Goal: Transaction & Acquisition: Download file/media

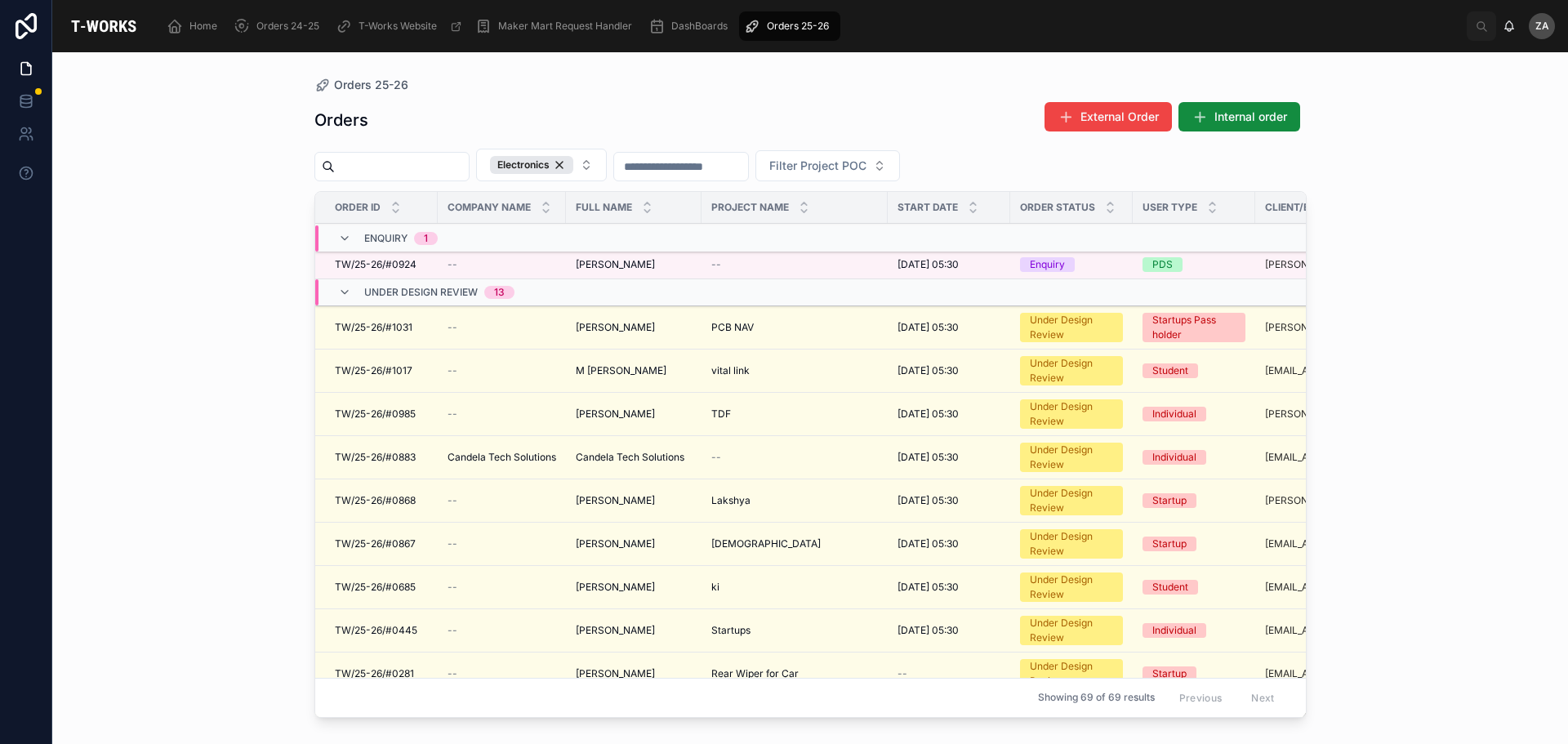
click at [342, 237] on icon at bounding box center [345, 238] width 13 height 13
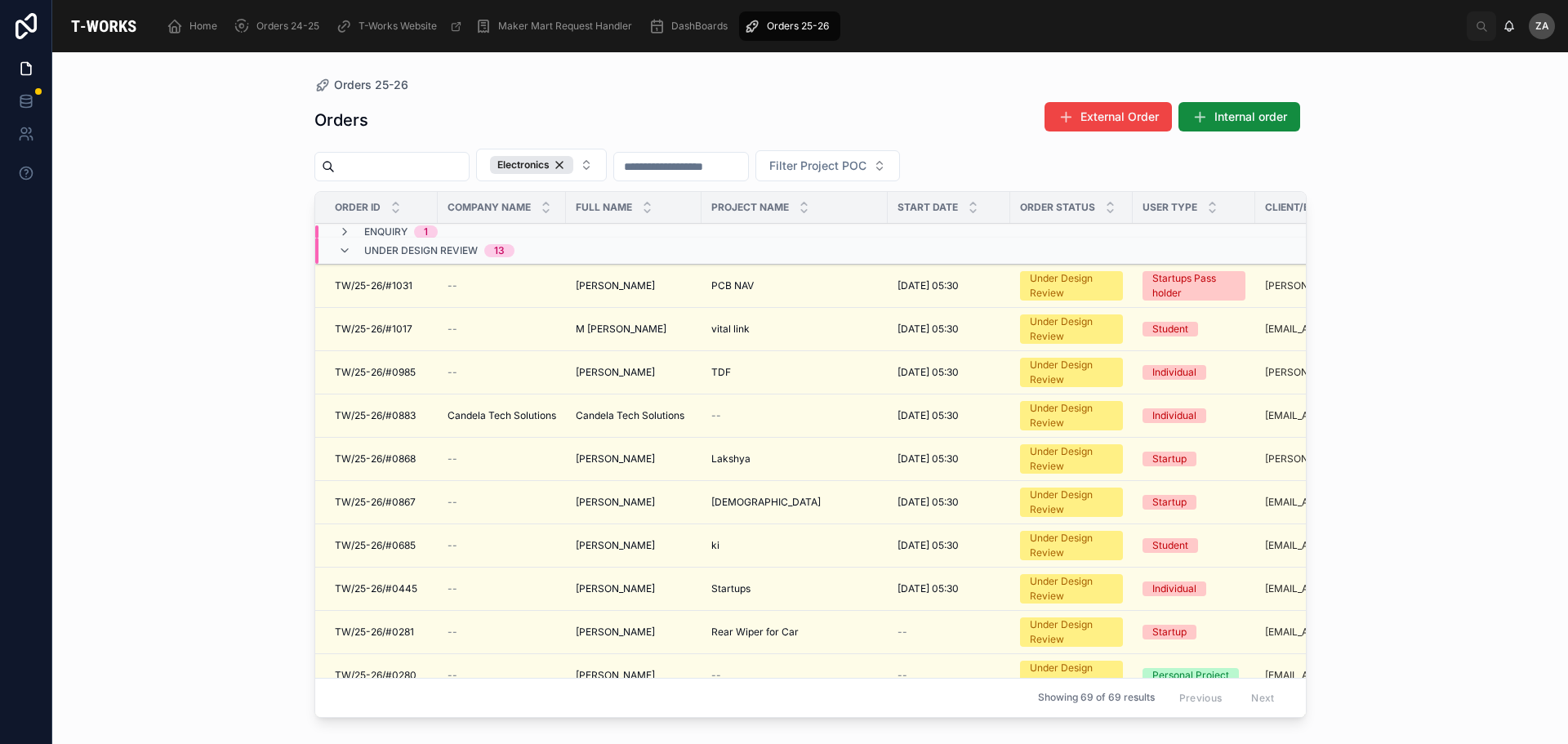
click at [347, 248] on icon at bounding box center [345, 250] width 13 height 13
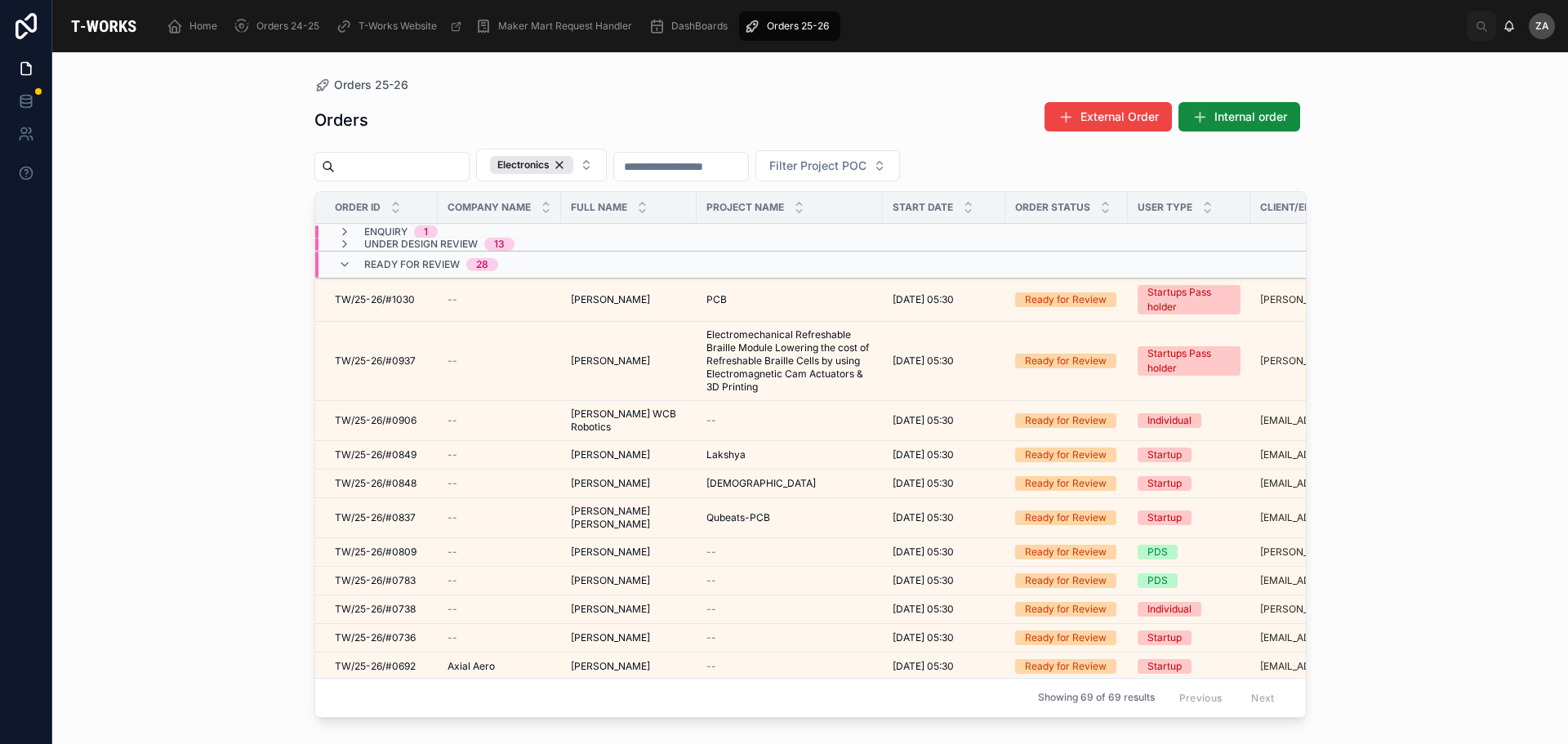
click at [340, 231] on icon at bounding box center [345, 232] width 13 height 13
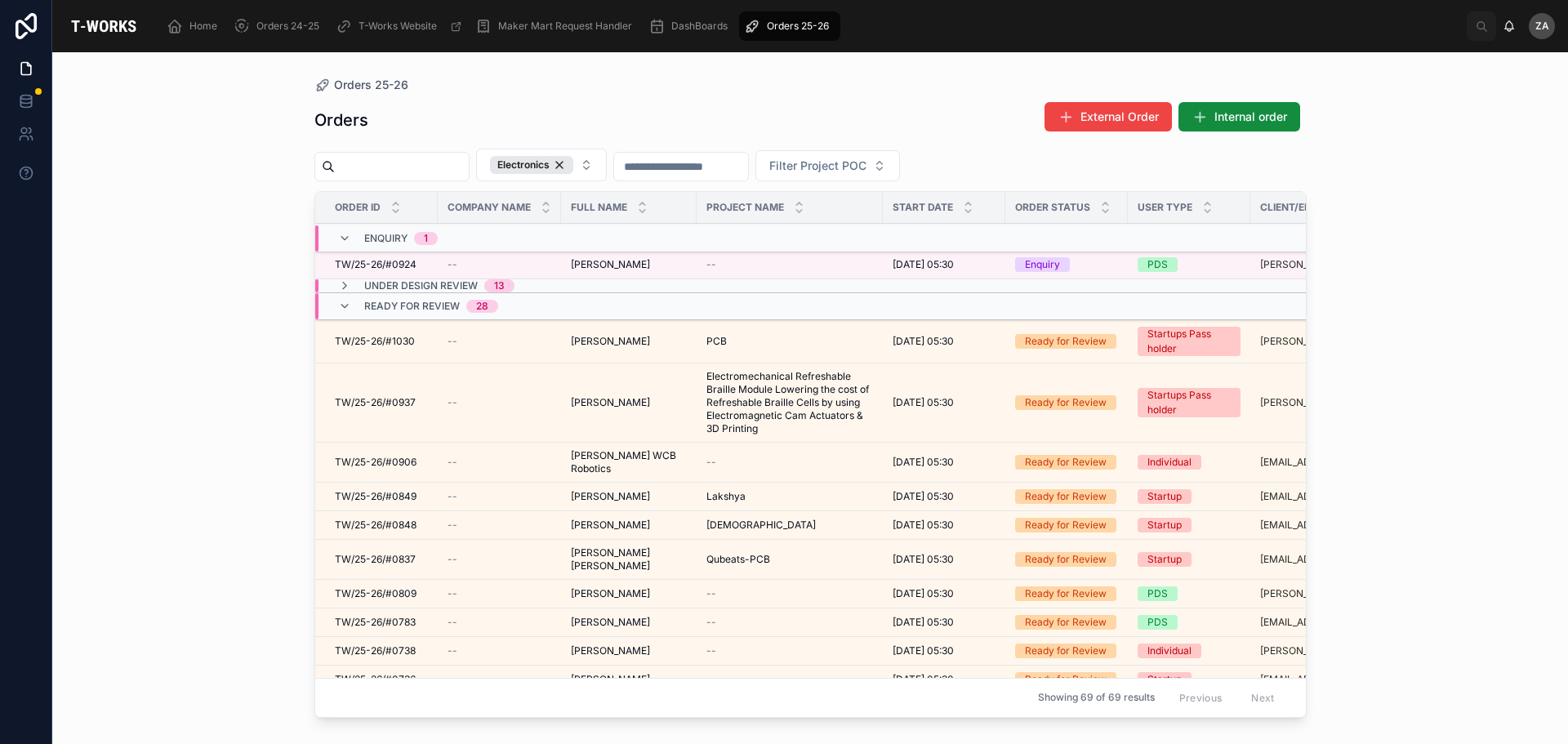
click at [347, 239] on icon at bounding box center [345, 238] width 13 height 13
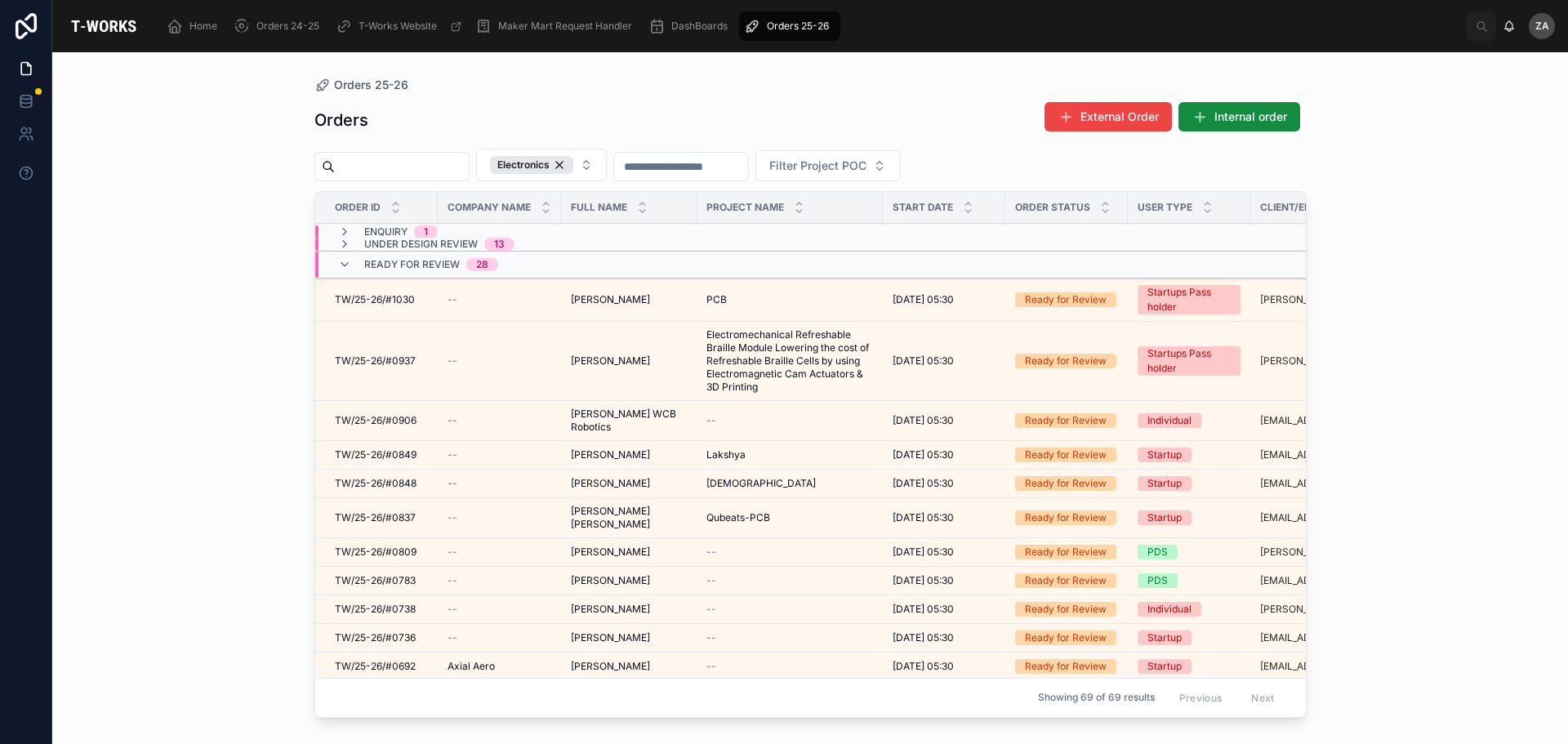
click at [343, 242] on icon at bounding box center [345, 244] width 13 height 13
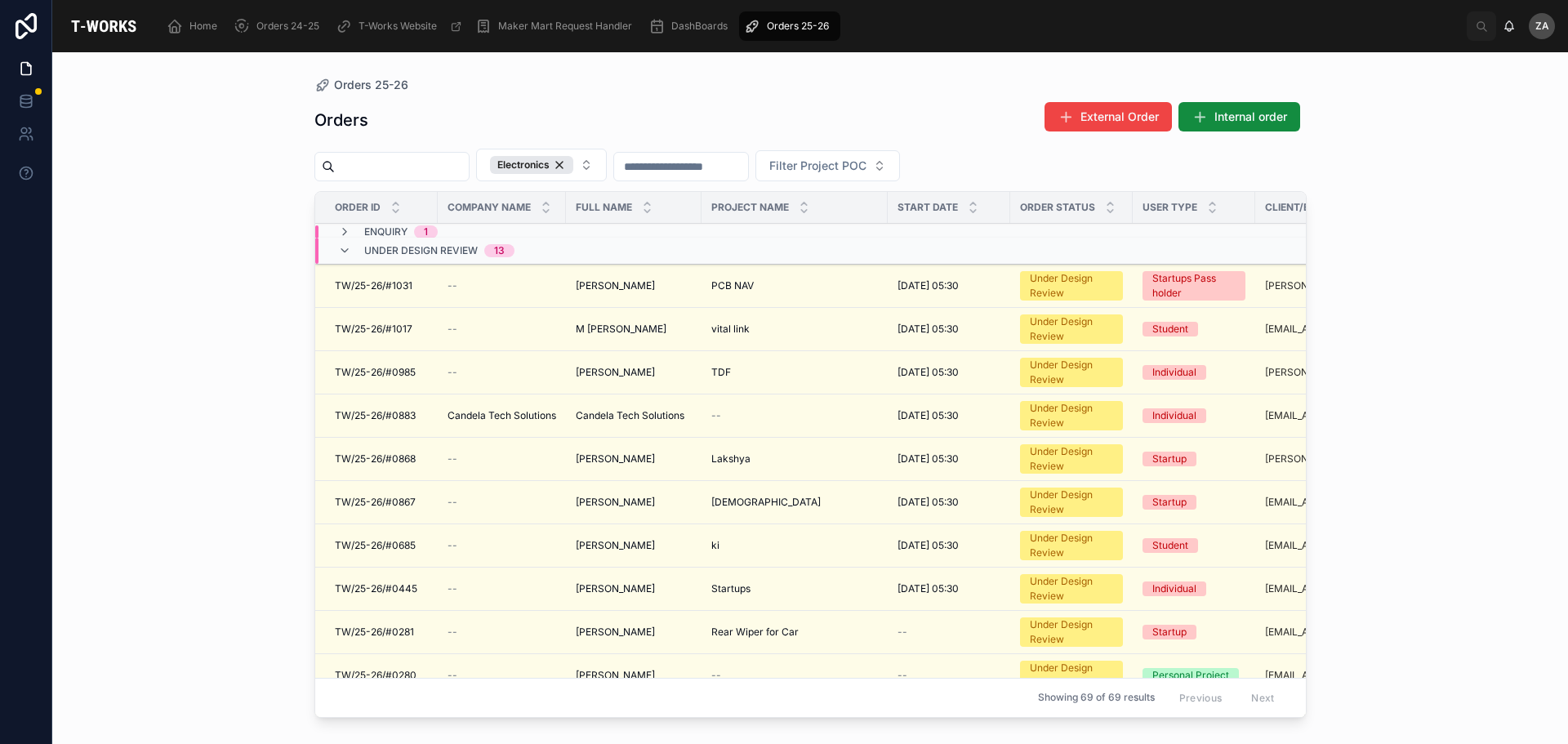
click at [341, 234] on icon at bounding box center [345, 232] width 13 height 13
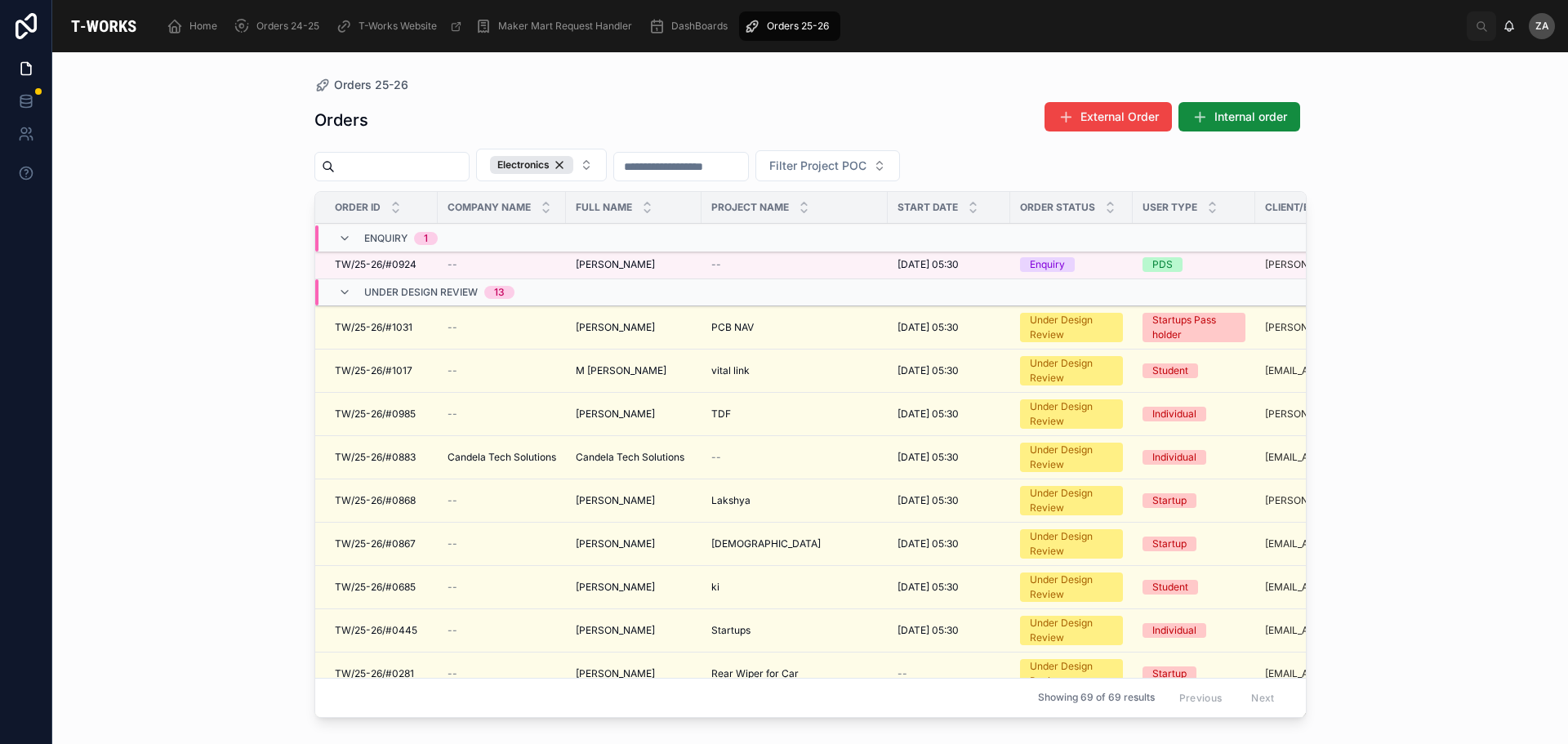
click at [598, 417] on span "[PERSON_NAME]" at bounding box center [615, 414] width 79 height 13
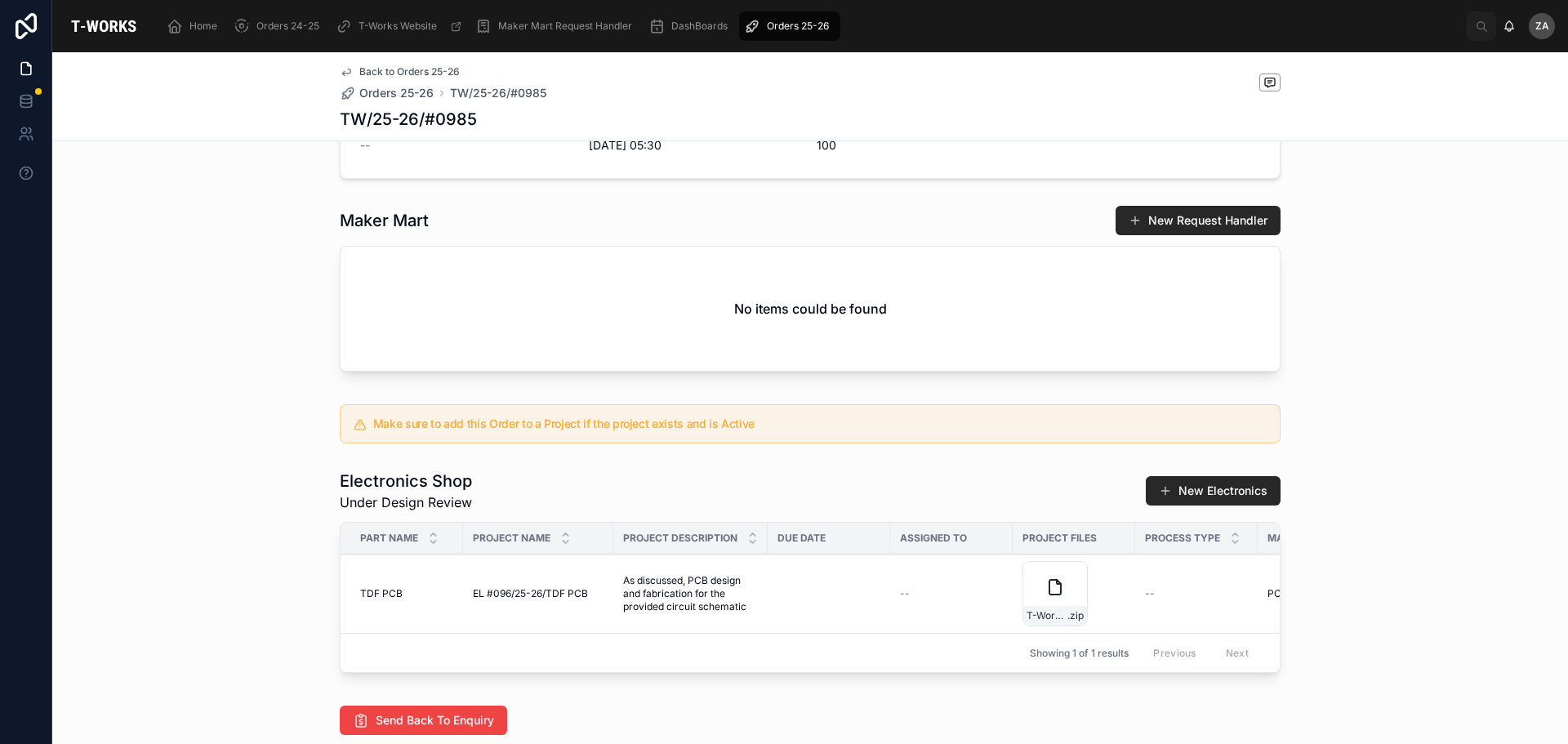
scroll to position [571, 0]
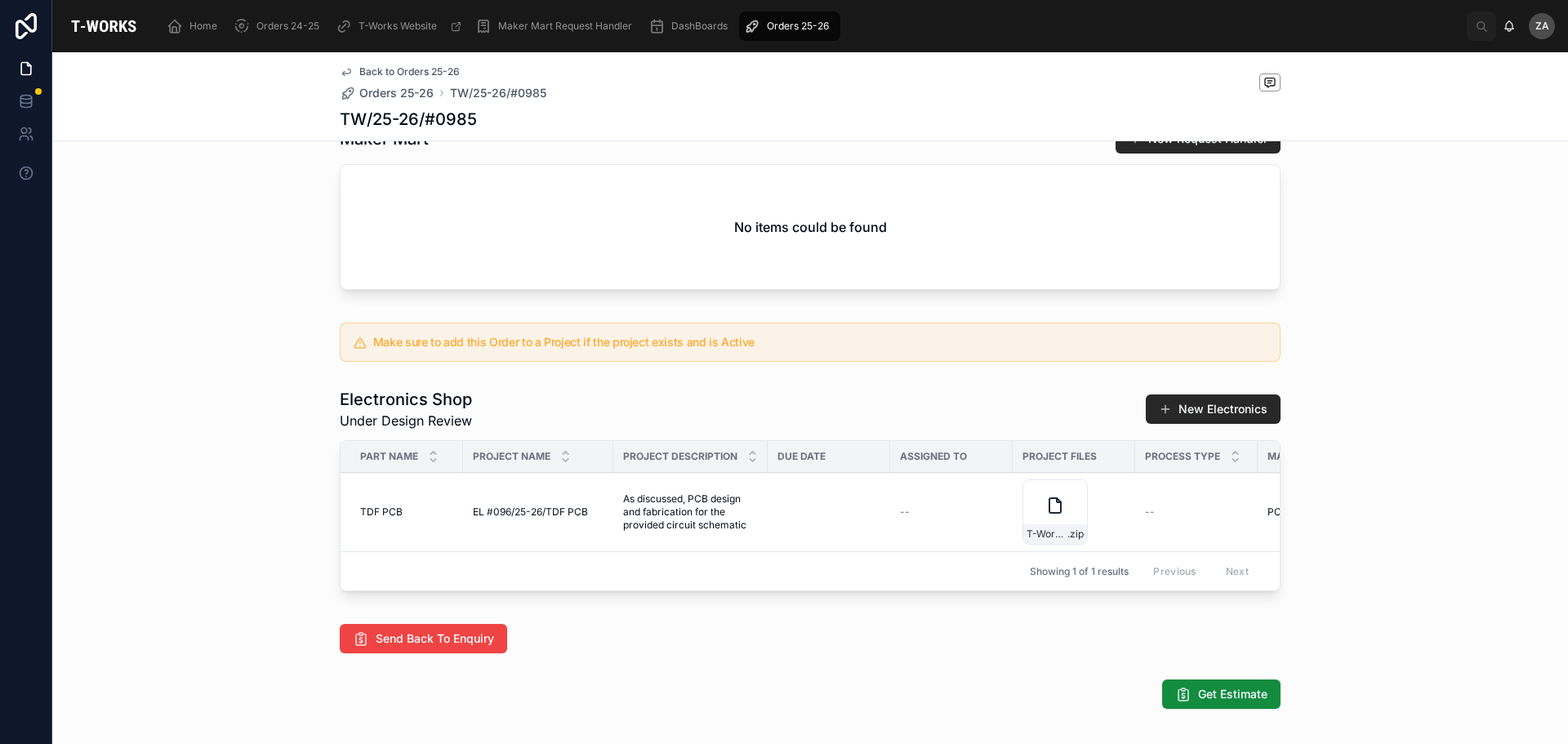
drag, startPoint x: 693, startPoint y: 523, endPoint x: 741, endPoint y: 549, distance: 54.6
click at [741, 531] on span "As discussed, PCB design and fabrication for the provided circuit schematic" at bounding box center [690, 511] width 135 height 39
click at [890, 545] on td "--" at bounding box center [951, 512] width 123 height 79
drag, startPoint x: 684, startPoint y: 518, endPoint x: 751, endPoint y: 565, distance: 81.8
click at [751, 552] on td "As discussed, PCB design and fabrication for the provided circuit schematic As …" at bounding box center [690, 512] width 155 height 79
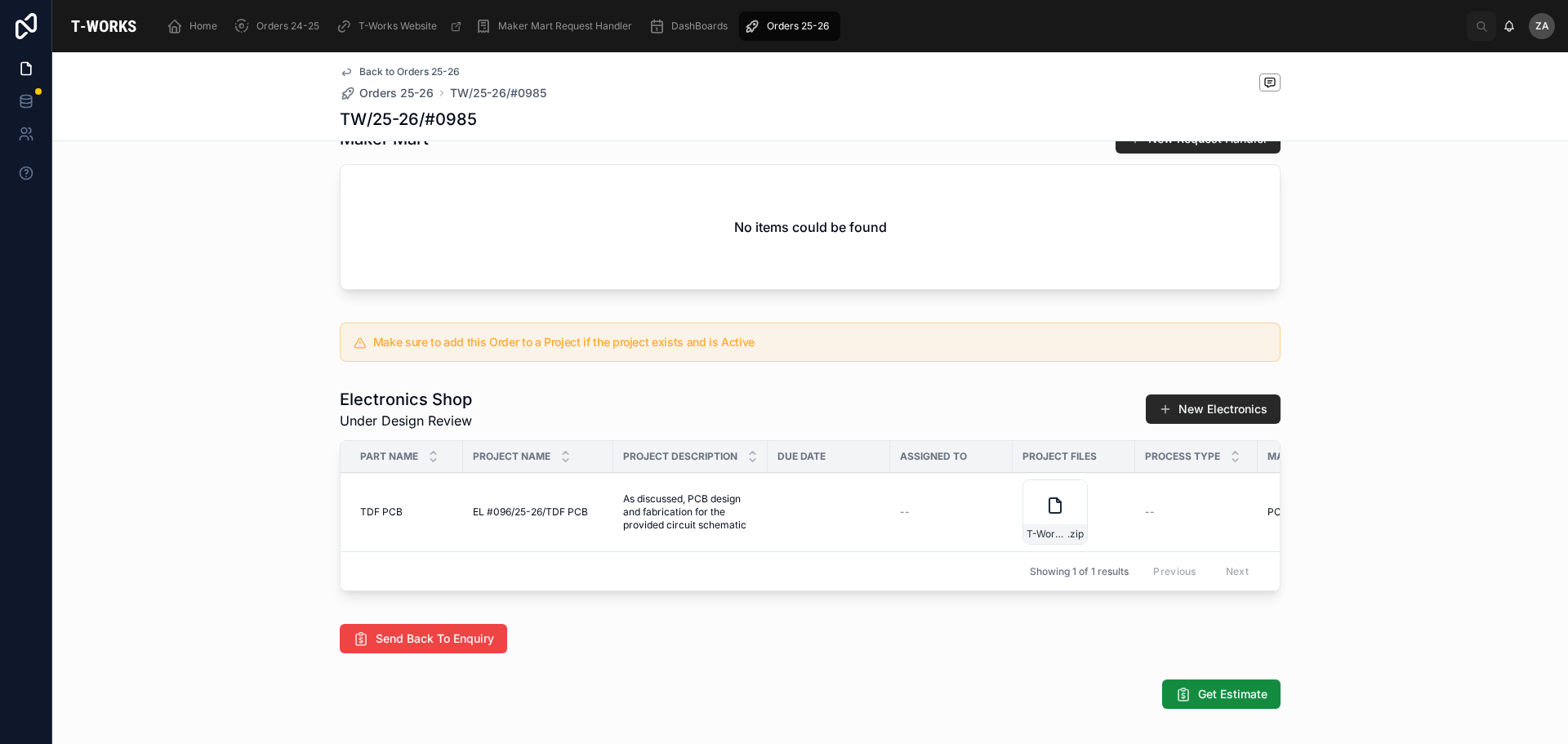
click at [1043, 518] on div "T-Works_Dragos-Aerospace-20250921T121331Z-1-001 .zip" at bounding box center [1055, 512] width 65 height 65
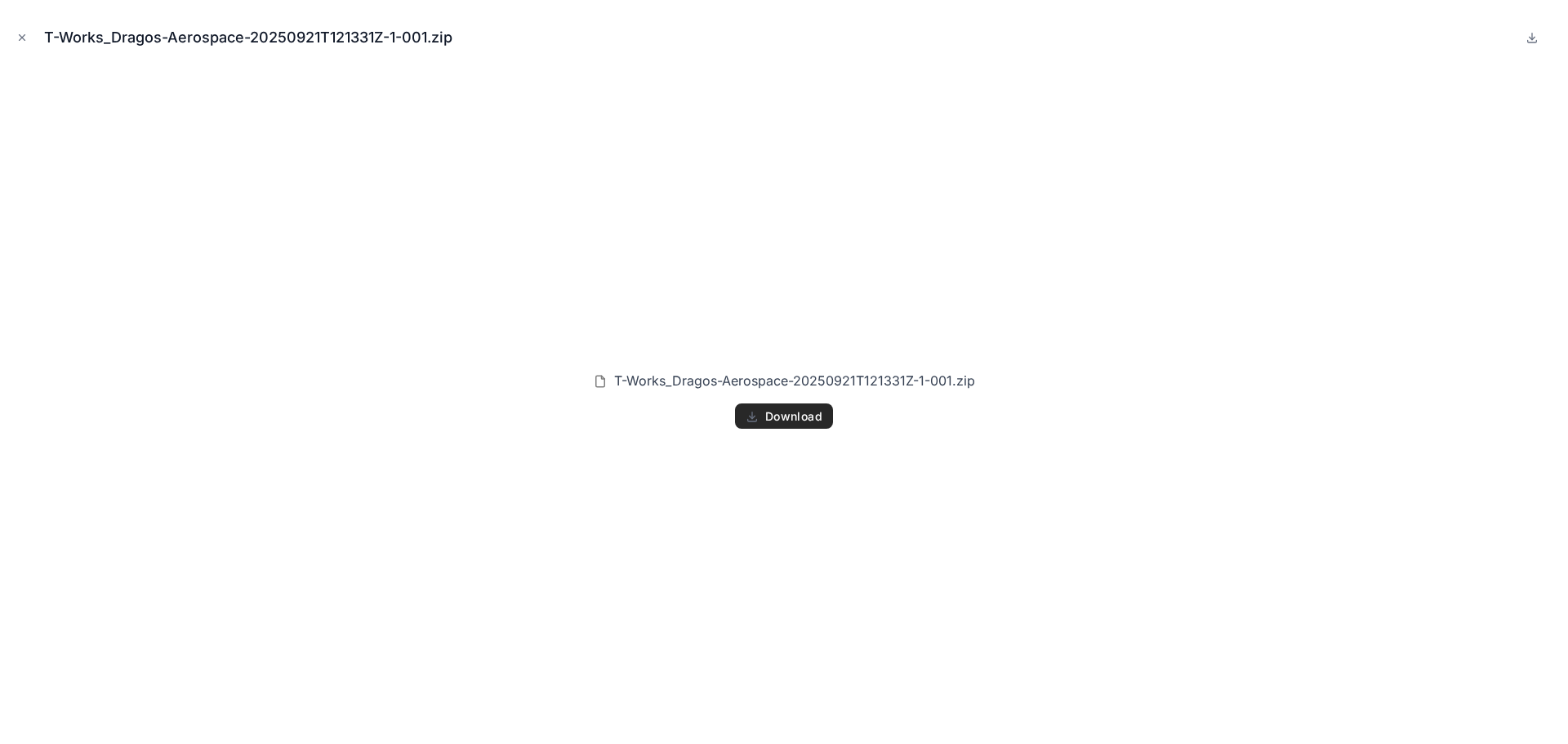
click at [23, 35] on icon "Close modal" at bounding box center [22, 37] width 12 height 12
